Goal: Navigation & Orientation: Find specific page/section

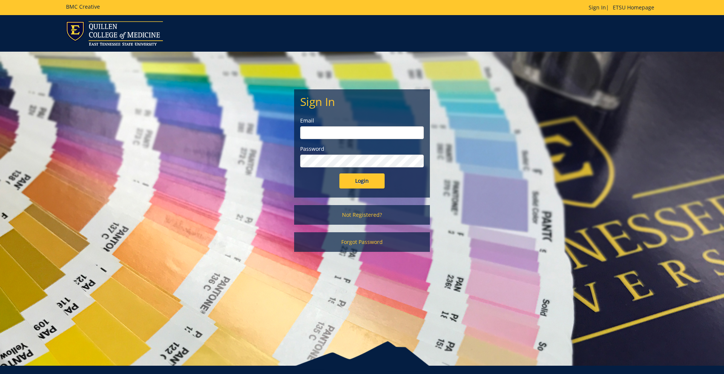
type input "[EMAIL_ADDRESS][DOMAIN_NAME]"
click at [354, 185] on input "Login" at bounding box center [361, 180] width 45 height 15
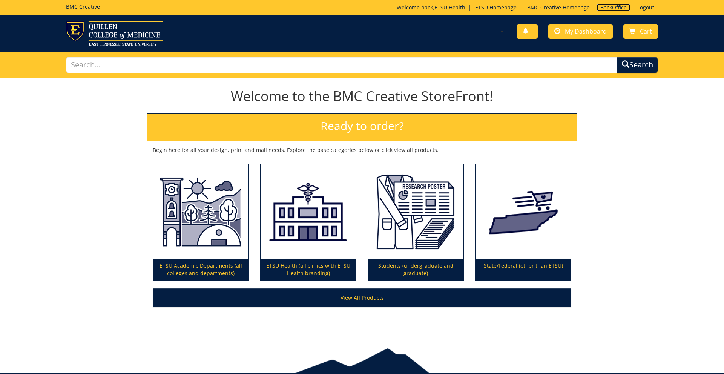
click at [613, 10] on link "BackOffice" at bounding box center [613, 7] width 34 height 7
